Goal: Task Accomplishment & Management: Use online tool/utility

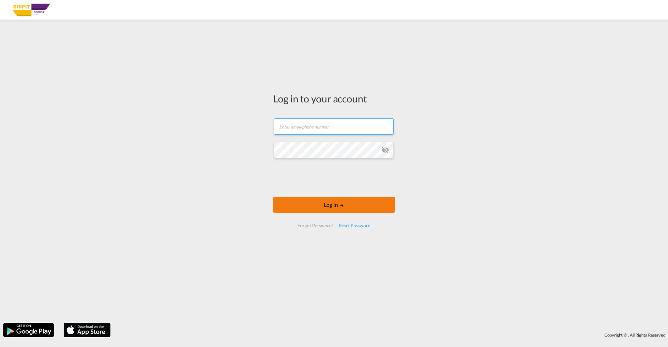
type input "[EMAIL_ADDRESS][DOMAIN_NAME]"
click at [330, 208] on button "Log In" at bounding box center [333, 205] width 121 height 16
